Goal: Task Accomplishment & Management: Use online tool/utility

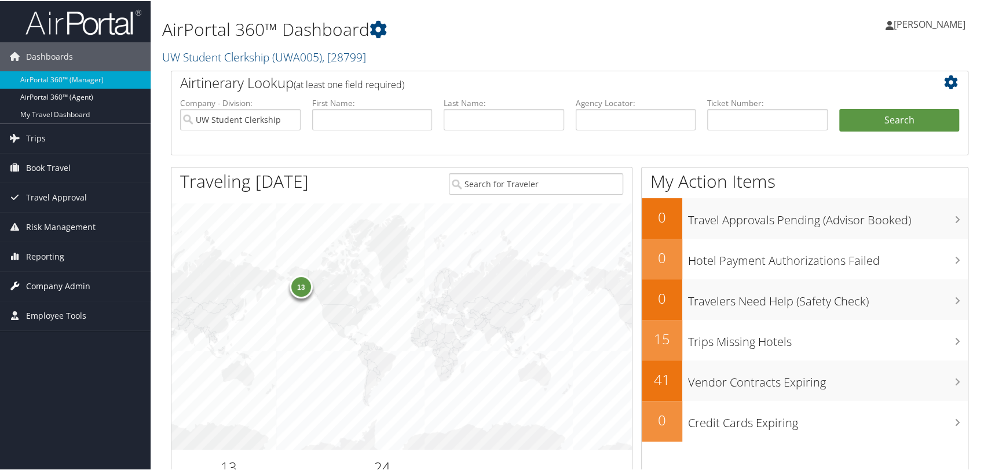
click at [51, 283] on span "Company Admin" at bounding box center [58, 284] width 64 height 29
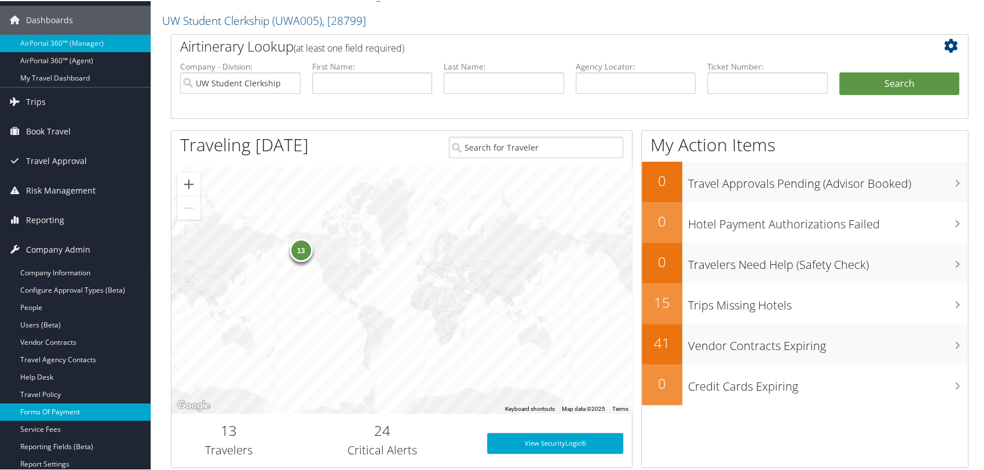
scroll to position [64, 0]
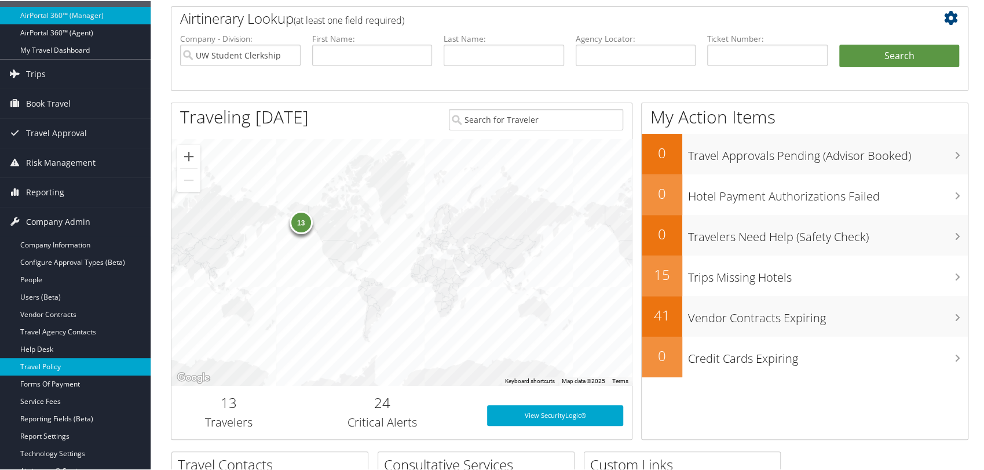
click at [55, 365] on link "Travel Policy" at bounding box center [75, 365] width 151 height 17
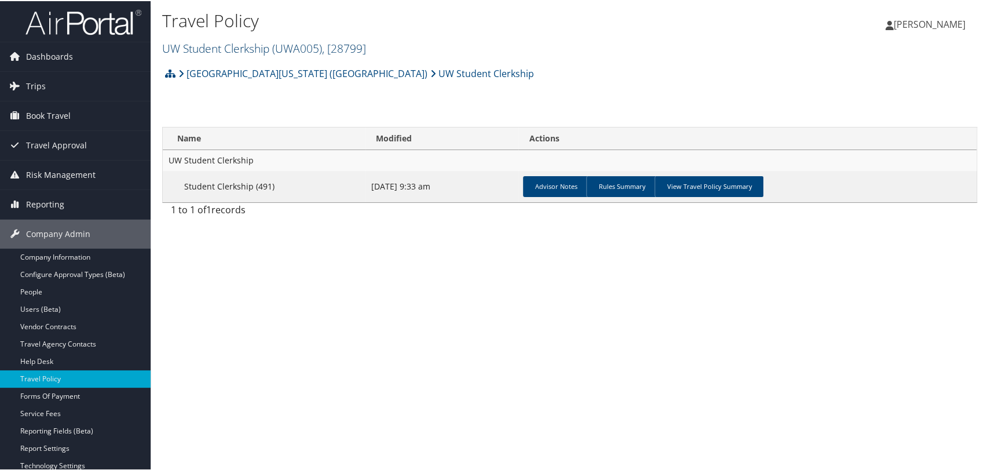
click at [251, 46] on link "UW Student Clerkship ( UWA005 ) , [ 28799 ]" at bounding box center [264, 47] width 204 height 16
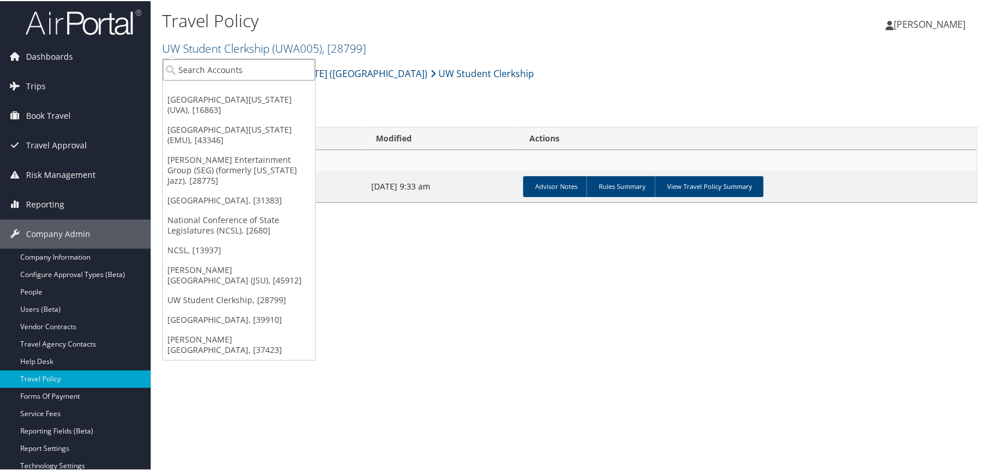
click at [256, 67] on input "search" at bounding box center [239, 68] width 152 height 21
type input "A"
type input "SMITH"
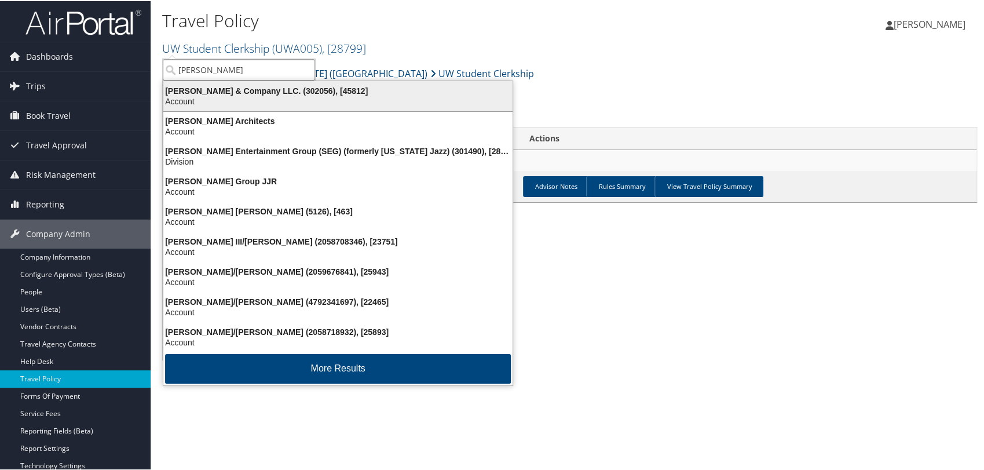
click at [254, 101] on div "Account" at bounding box center [337, 100] width 363 height 10
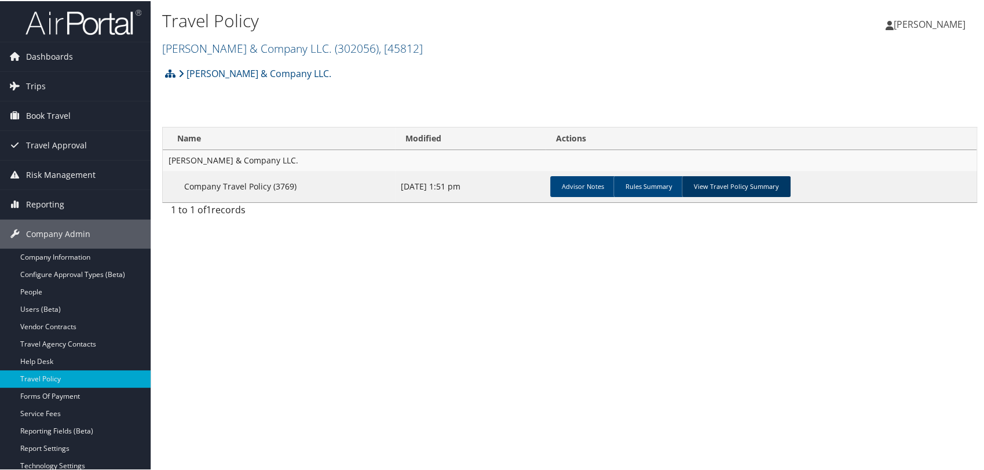
click at [730, 186] on link "View Travel Policy Summary" at bounding box center [735, 185] width 109 height 21
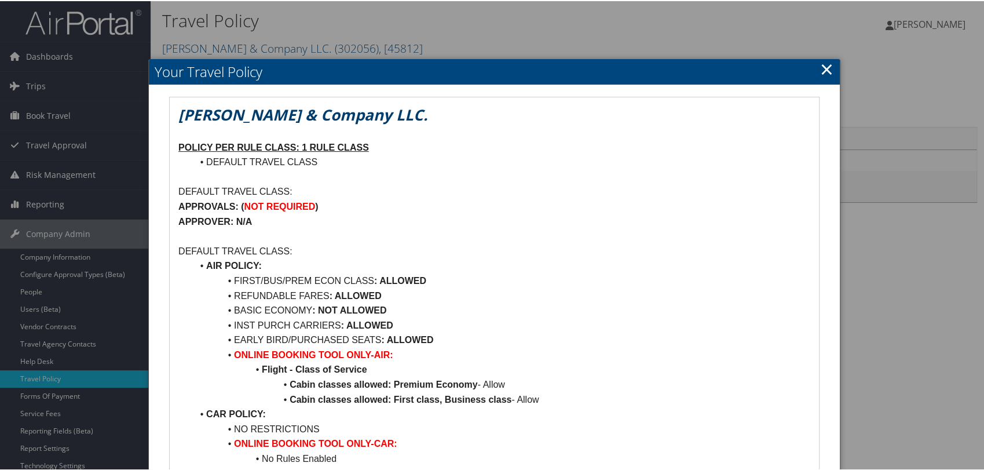
click at [824, 68] on link "×" at bounding box center [826, 67] width 13 height 23
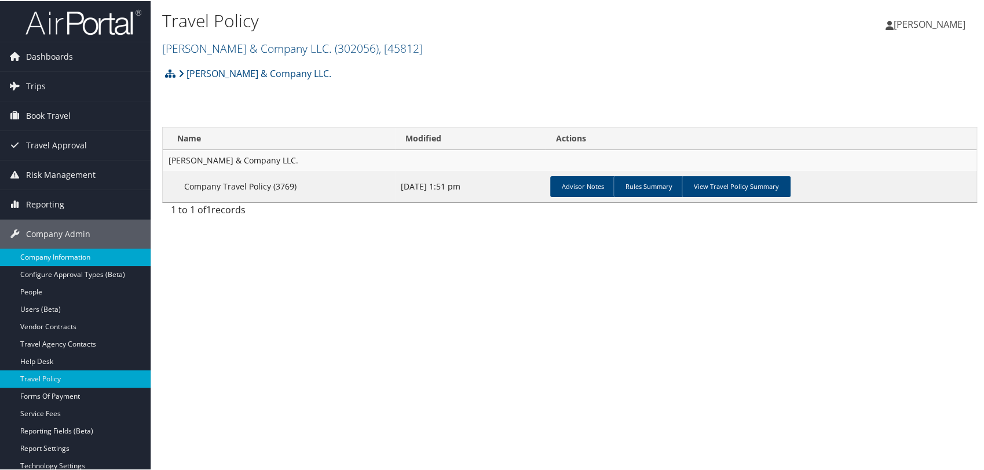
click at [53, 256] on link "Company Information" at bounding box center [75, 255] width 151 height 17
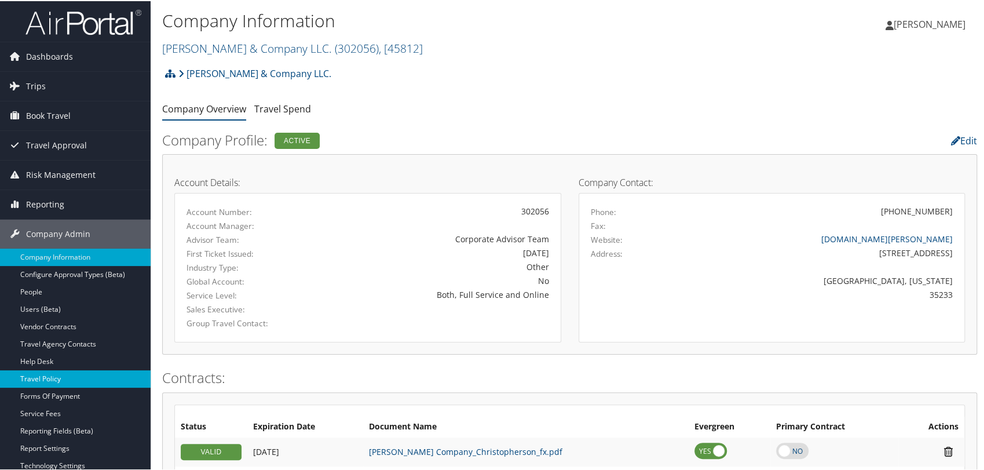
click at [57, 375] on link "Travel Policy" at bounding box center [75, 377] width 151 height 17
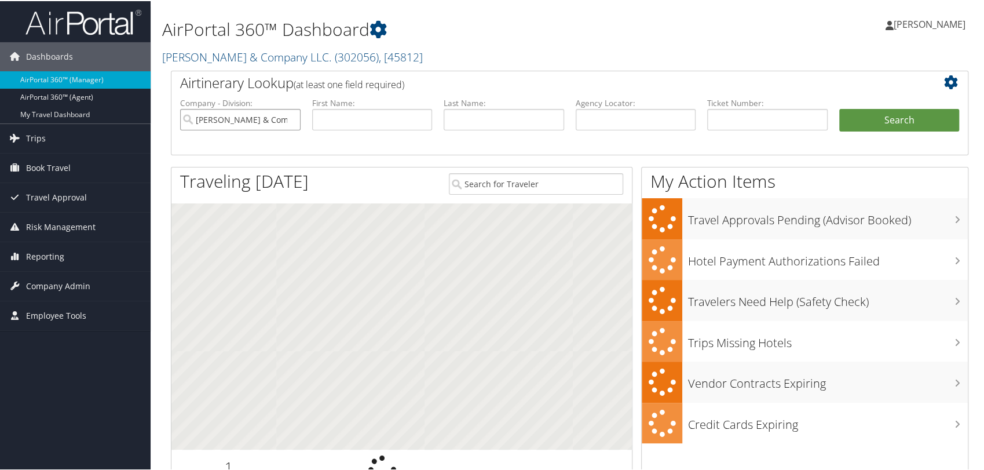
click at [291, 119] on input "Smith & Company LLC." at bounding box center [240, 118] width 120 height 21
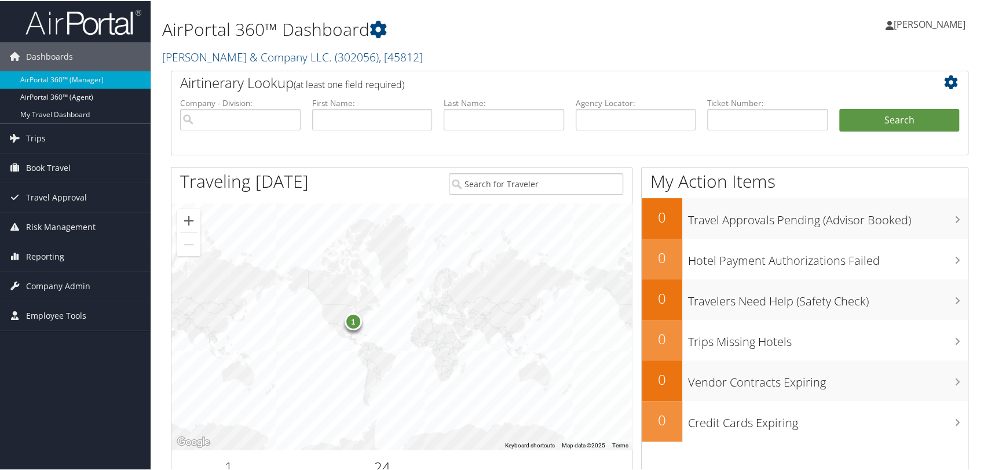
click at [621, 107] on label "Agency Locator:" at bounding box center [636, 102] width 120 height 12
drag, startPoint x: 621, startPoint y: 107, endPoint x: 620, endPoint y: 115, distance: 8.1
click at [620, 112] on li "Agency Locator:" at bounding box center [636, 123] width 132 height 54
click at [624, 119] on input "text" at bounding box center [636, 118] width 120 height 21
paste input "DP5S3N"
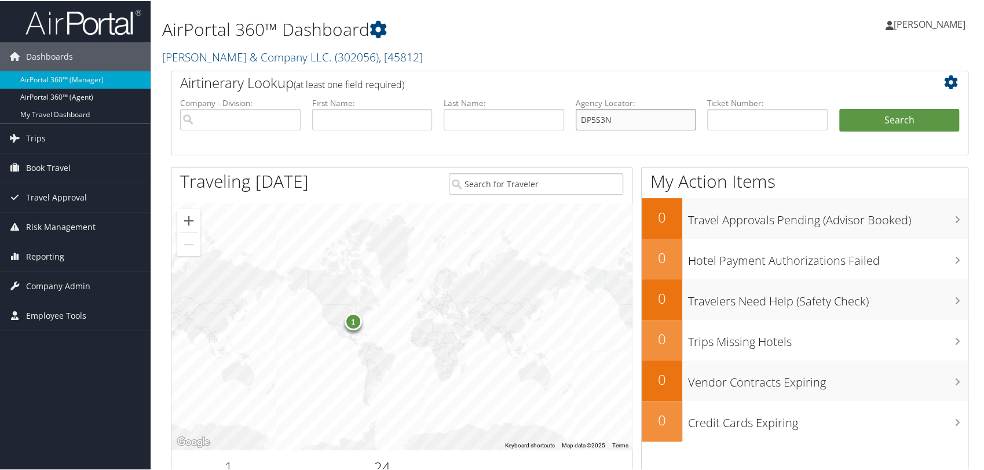
type input "DP5S3N"
click at [839, 108] on button "Search" at bounding box center [899, 119] width 120 height 23
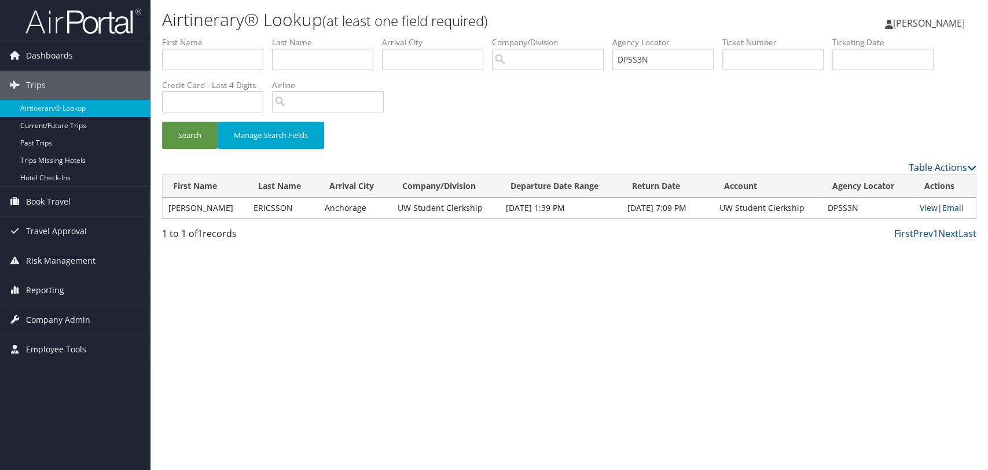
click at [928, 209] on link "View" at bounding box center [929, 207] width 18 height 11
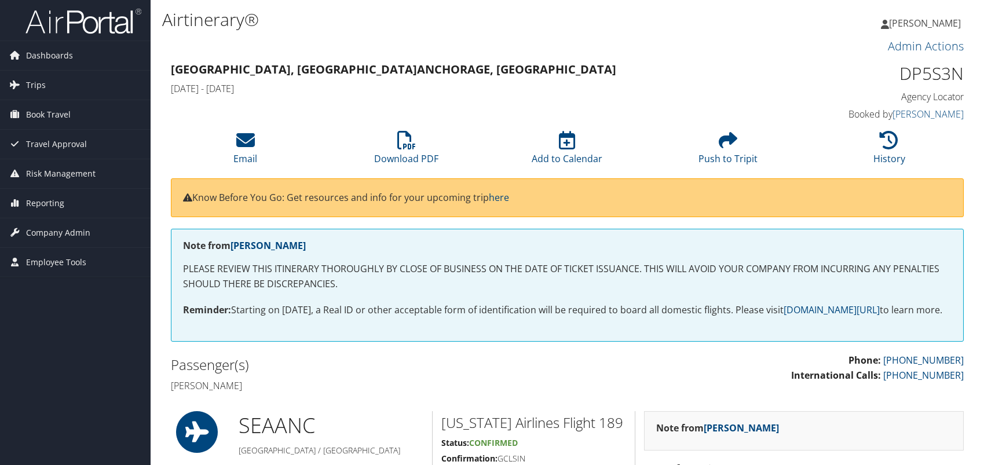
scroll to position [64, 0]
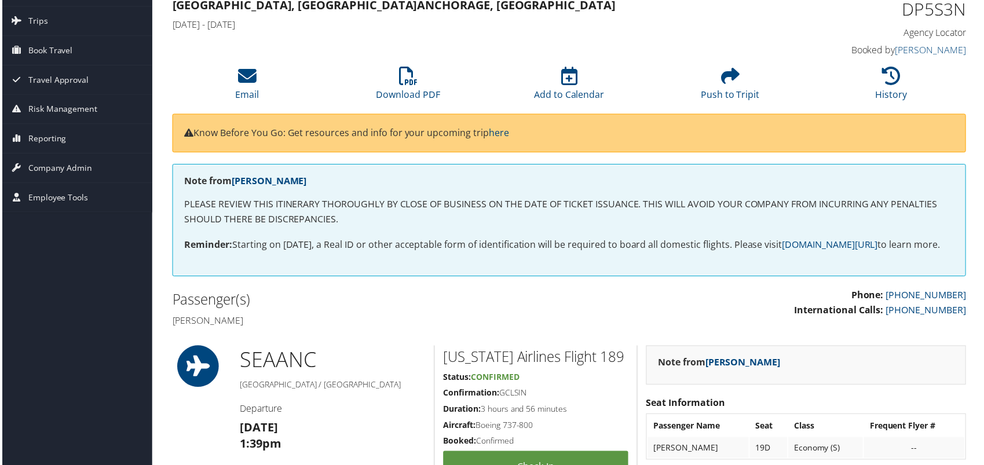
drag, startPoint x: 265, startPoint y: 334, endPoint x: 164, endPoint y: 330, distance: 100.2
click at [164, 330] on div "Passenger(s) Alexis ann Ericsson" at bounding box center [366, 310] width 408 height 43
copy h4 "Alexis ann Ericsson"
click at [408, 75] on icon at bounding box center [407, 76] width 19 height 19
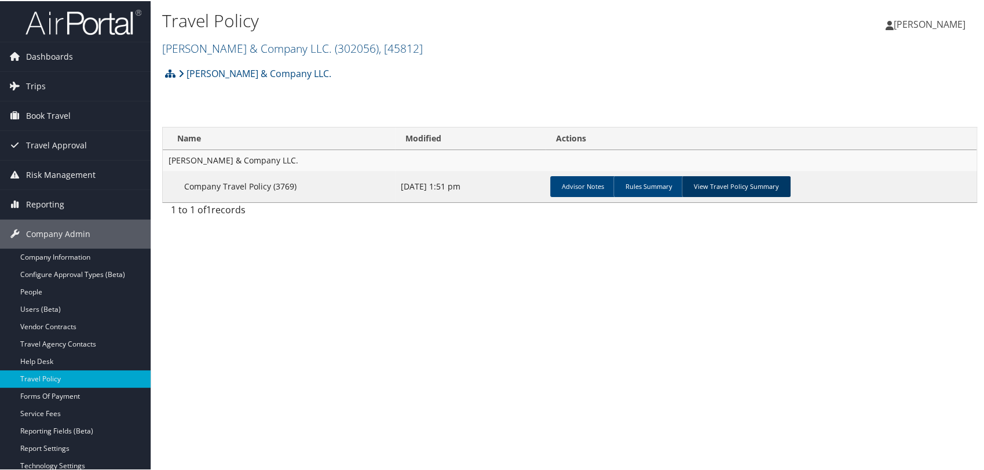
click at [707, 184] on link "View Travel Policy Summary" at bounding box center [735, 185] width 109 height 21
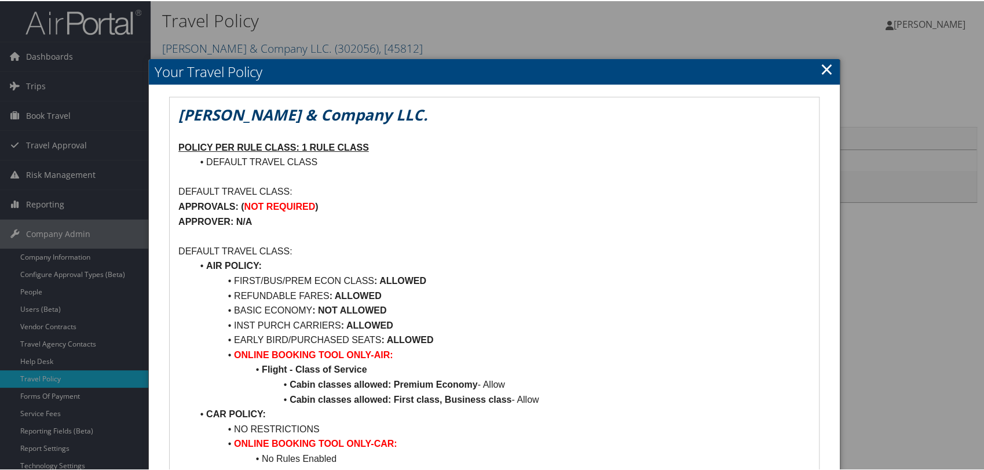
click at [827, 71] on link "×" at bounding box center [826, 67] width 13 height 23
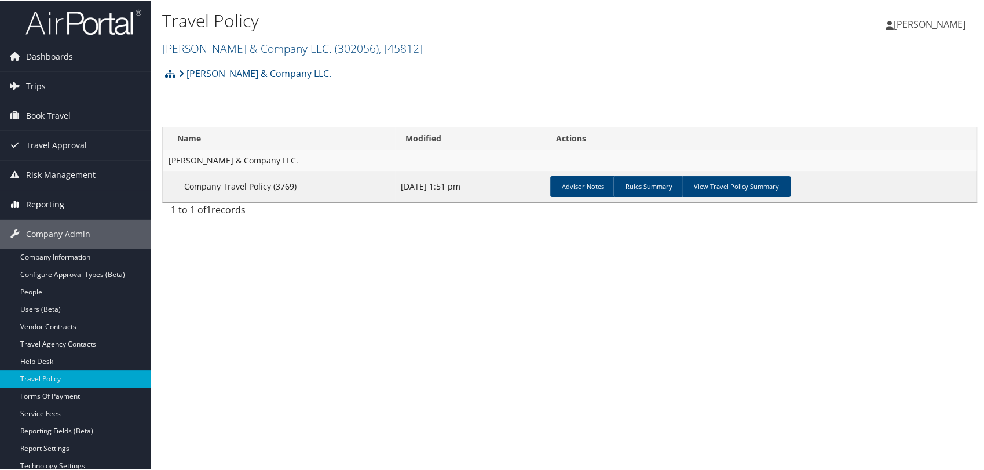
click at [64, 204] on link "Reporting" at bounding box center [75, 203] width 151 height 29
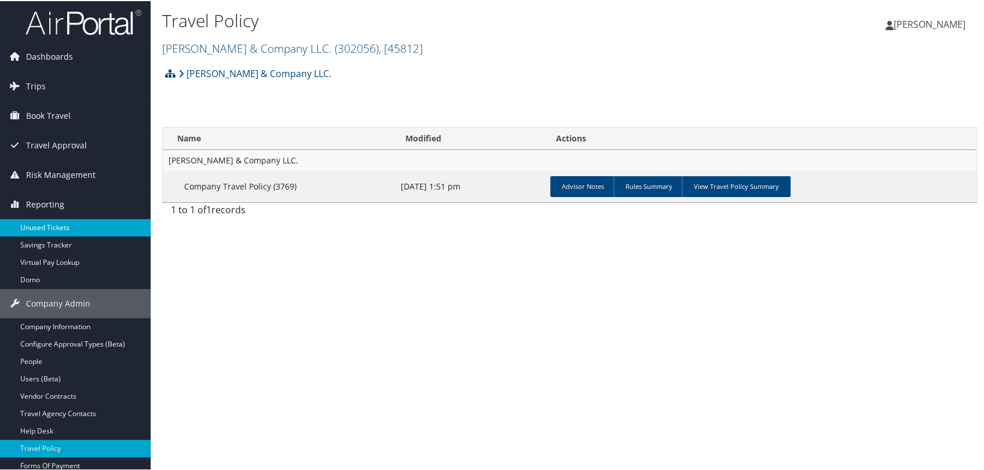
click at [61, 222] on link "Unused Tickets" at bounding box center [75, 226] width 151 height 17
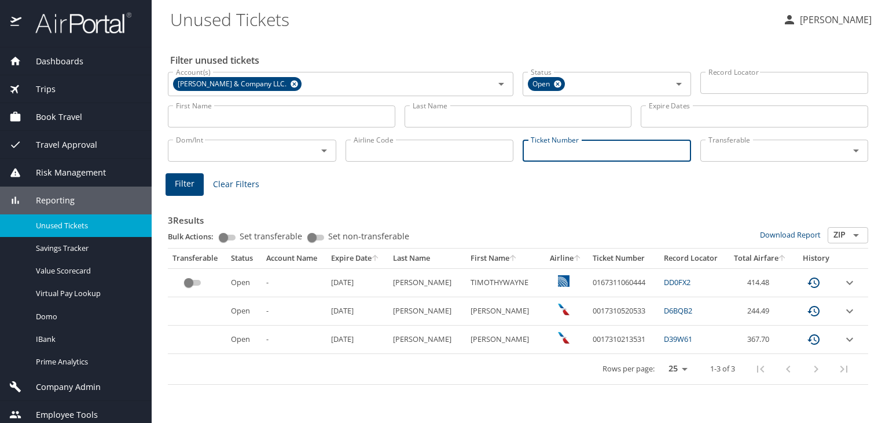
click at [559, 151] on input "Ticket Number" at bounding box center [607, 151] width 168 height 22
paste input "0017310520533"
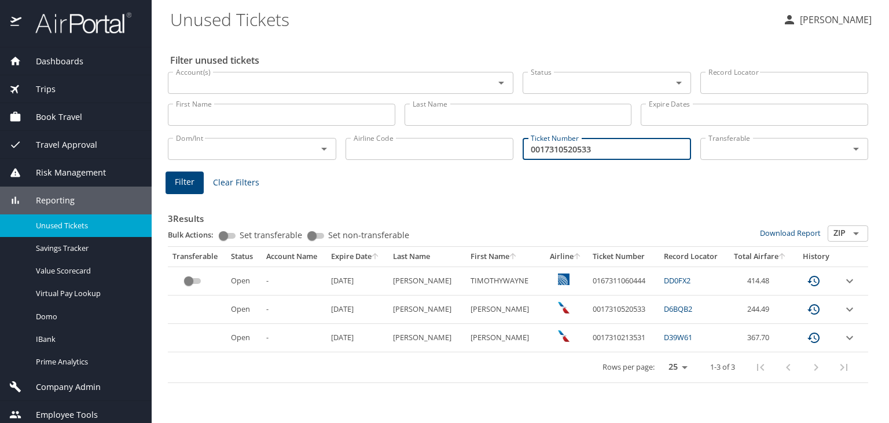
type input "0017310520533"
click at [189, 176] on span "Filter" at bounding box center [185, 182] width 20 height 14
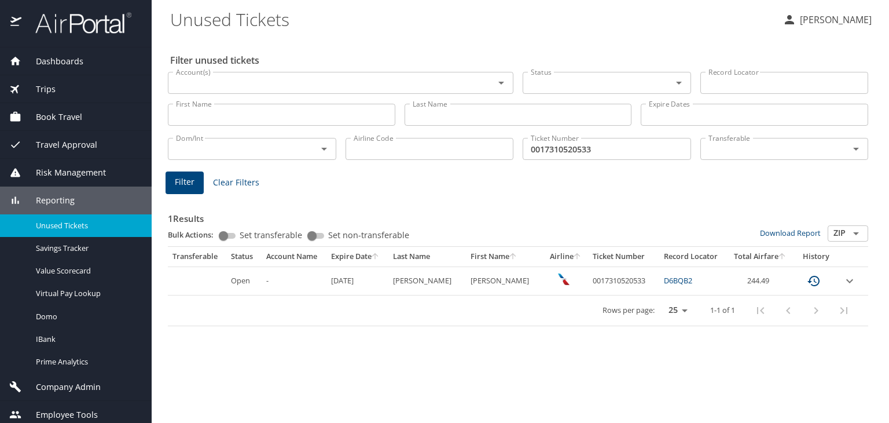
click at [603, 146] on input "0017310520533" at bounding box center [607, 149] width 168 height 22
paste input "213531"
type input "0017310213531"
click at [189, 182] on span "Filter" at bounding box center [185, 182] width 20 height 14
